Goal: Information Seeking & Learning: Learn about a topic

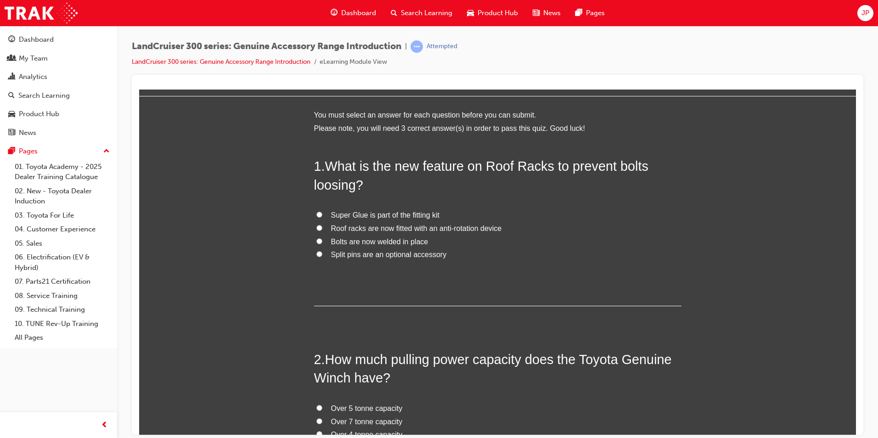
scroll to position [46, 0]
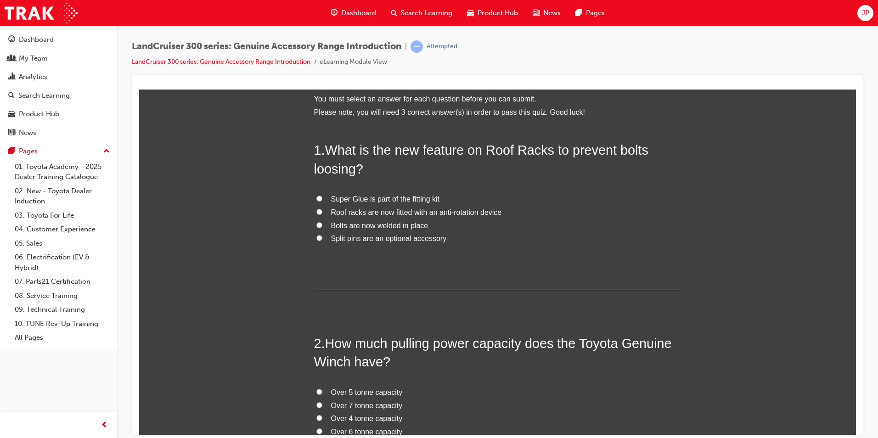
click at [316, 211] on input "Roof racks are now fitted with an anti-rotation device" at bounding box center [319, 211] width 6 height 6
radio input "true"
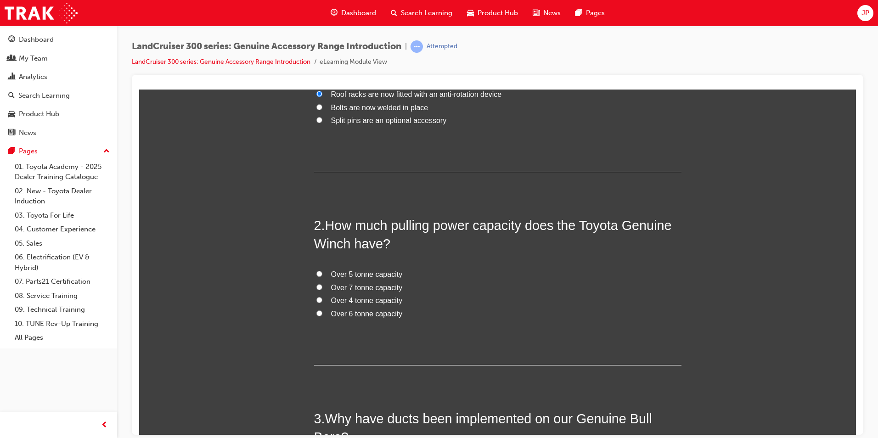
scroll to position [184, 0]
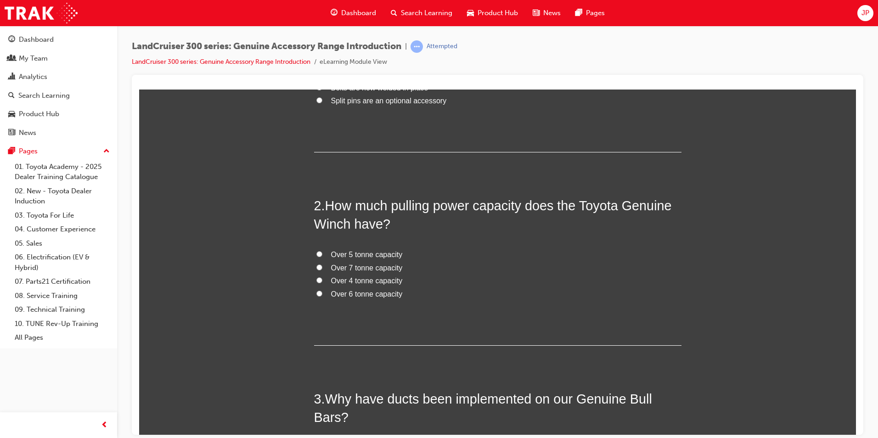
click at [316, 278] on input "Over 4 tonne capacity" at bounding box center [319, 280] width 6 height 6
radio input "true"
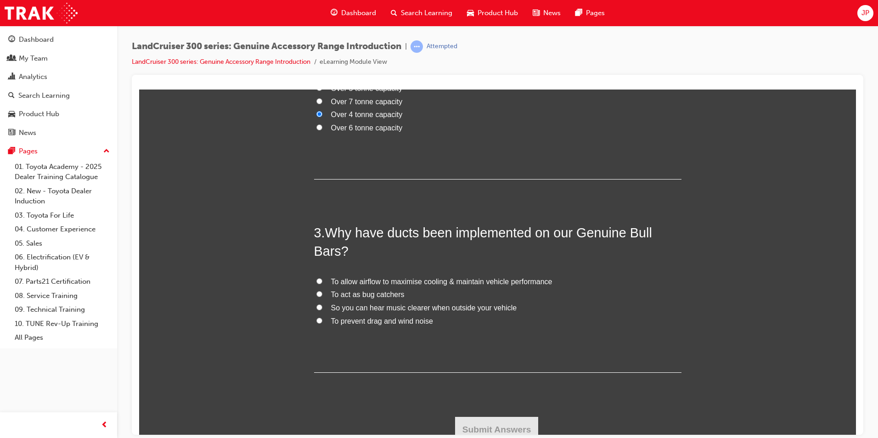
scroll to position [357, 0]
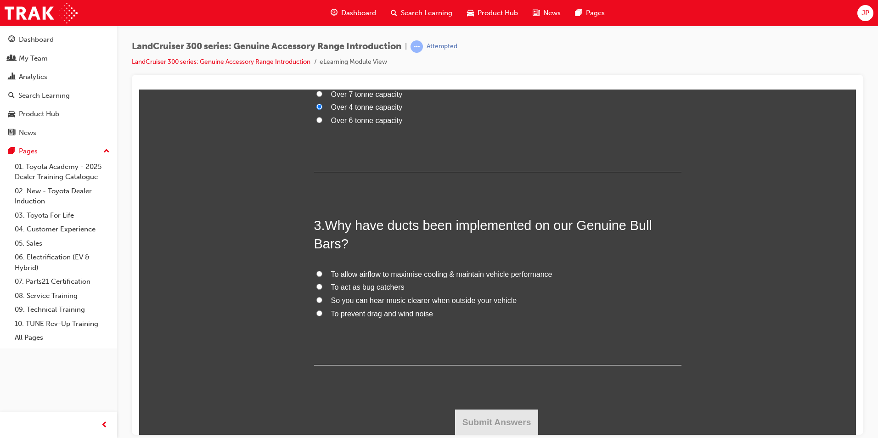
click at [319, 274] on label "To allow airflow to maximise cooling & maintain vehicle performance" at bounding box center [497, 274] width 367 height 13
click at [319, 274] on input "To allow airflow to maximise cooling & maintain vehicle performance" at bounding box center [319, 273] width 6 height 6
radio input "true"
click at [499, 410] on button "Submit Answers" at bounding box center [497, 422] width 84 height 26
